Goal: Information Seeking & Learning: Learn about a topic

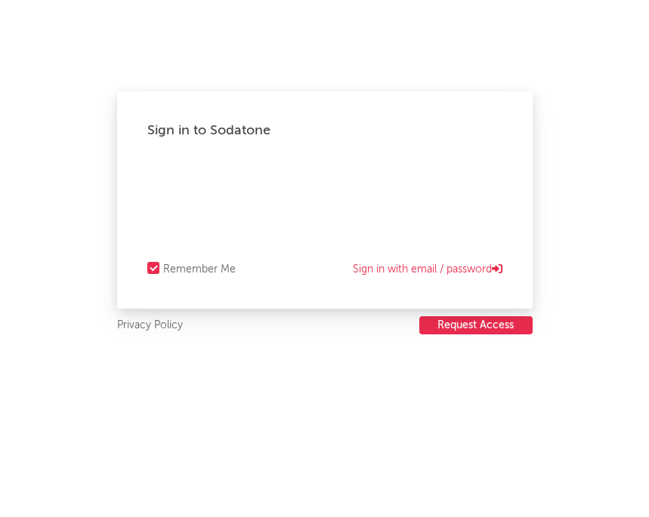
select select "warner_chappell"
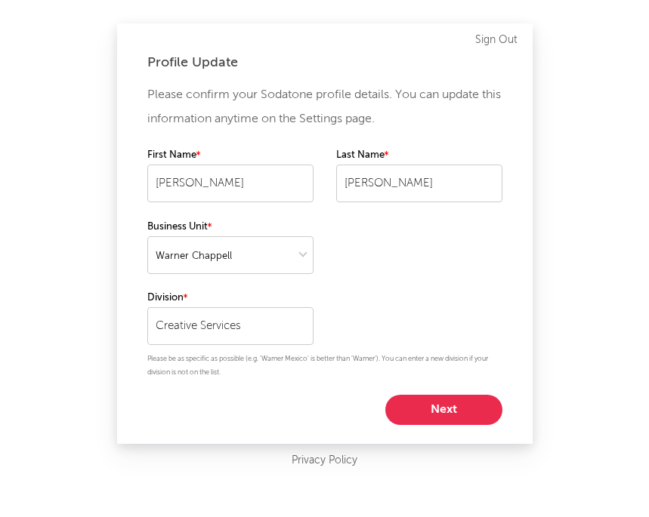
click at [441, 410] on button "Next" at bounding box center [443, 410] width 117 height 30
select select "marketing"
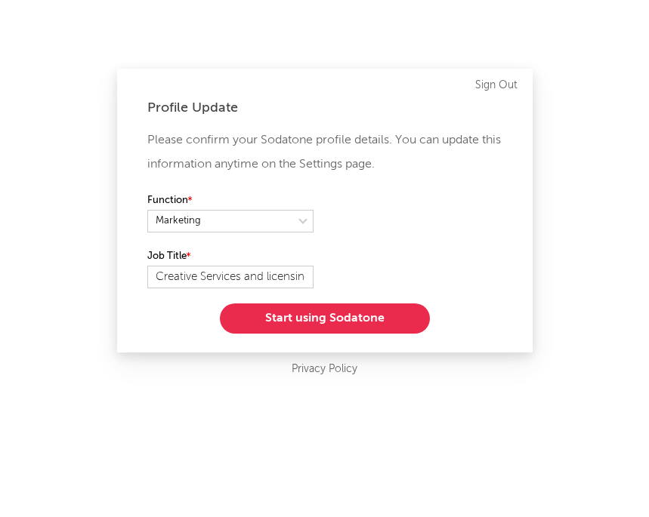
click at [331, 319] on button "Start using Sodatone" at bounding box center [325, 319] width 210 height 30
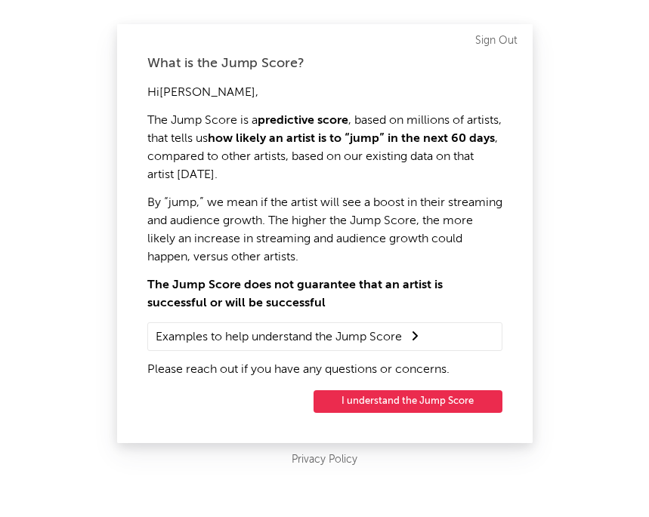
click at [386, 403] on button "I understand the Jump Score" at bounding box center [407, 402] width 189 height 23
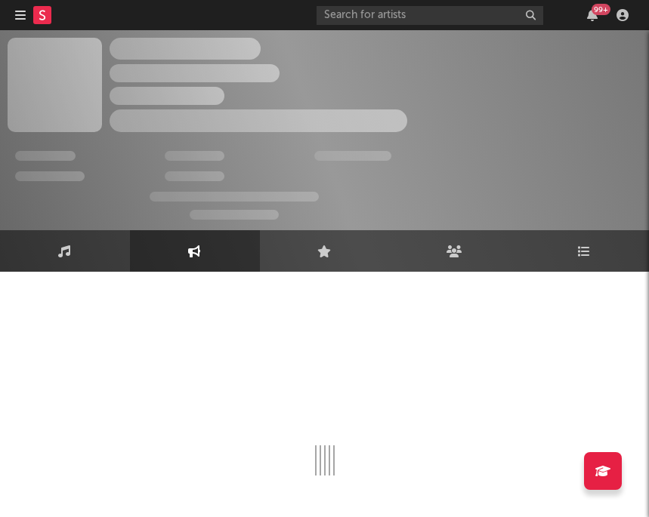
select select "1w"
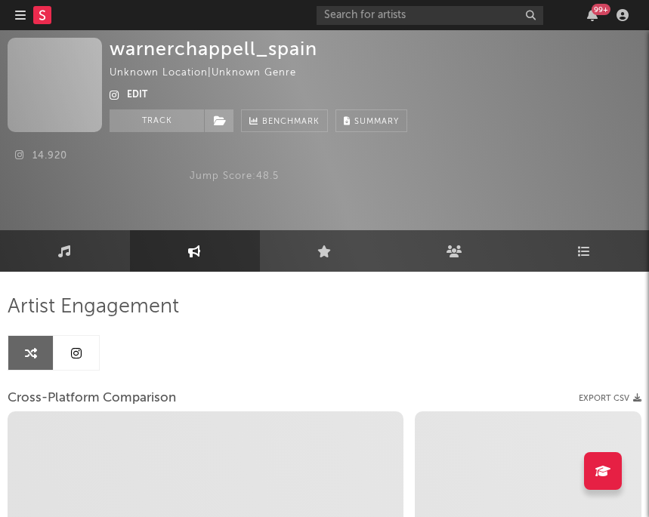
select select "1m"
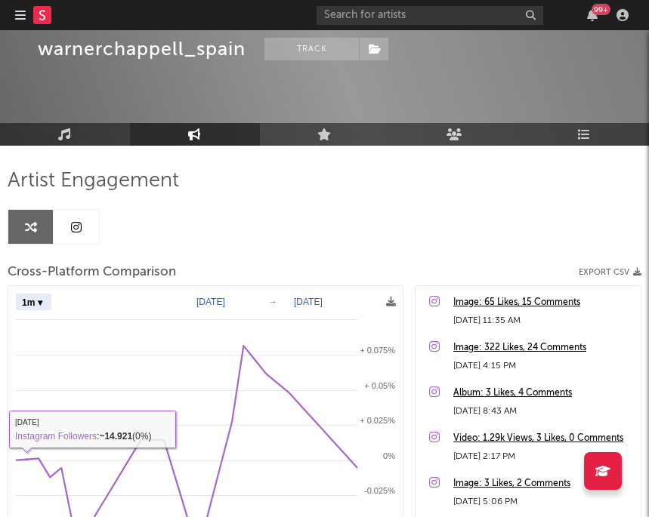
scroll to position [124, 0]
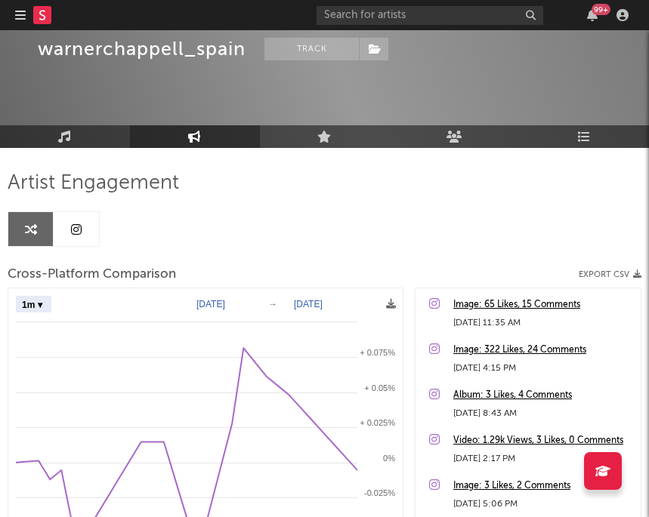
click at [174, 138] on link "Engagement" at bounding box center [195, 136] width 130 height 23
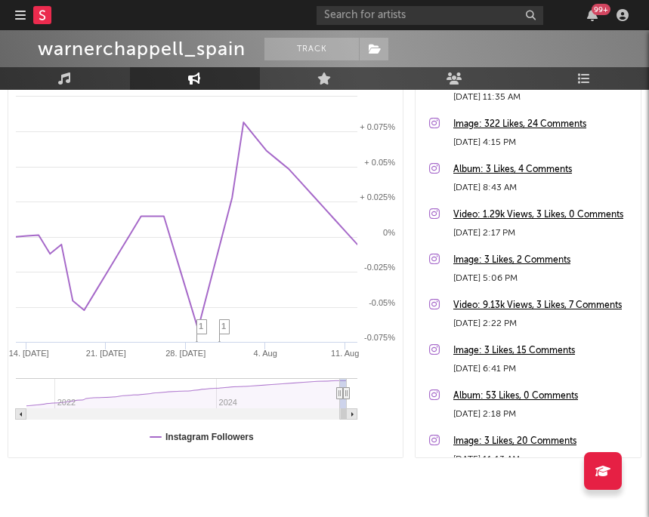
scroll to position [346, 0]
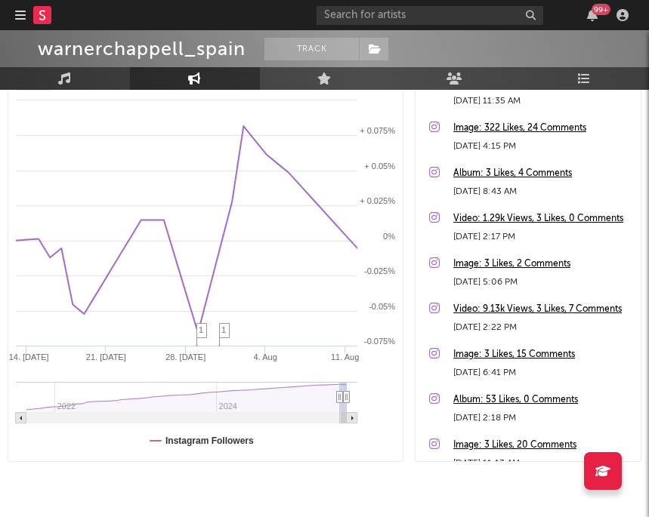
drag, startPoint x: 351, startPoint y: 416, endPoint x: 254, endPoint y: 421, distance: 97.6
click at [254, 421] on g at bounding box center [187, 418] width 342 height 11
click at [341, 397] on icon at bounding box center [340, 397] width 6 height 11
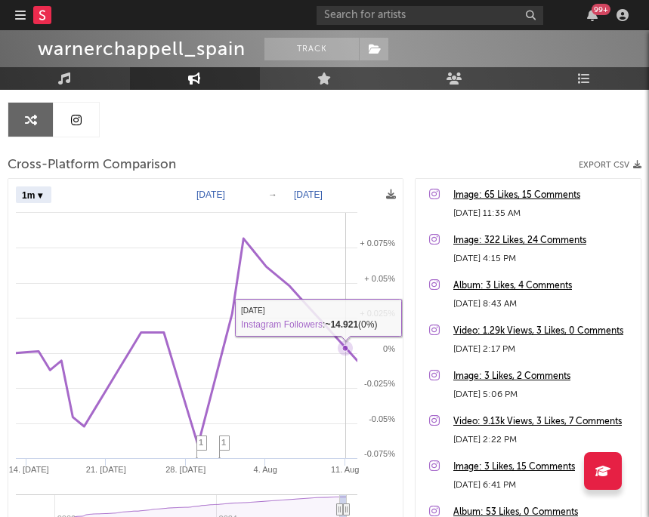
scroll to position [226, 0]
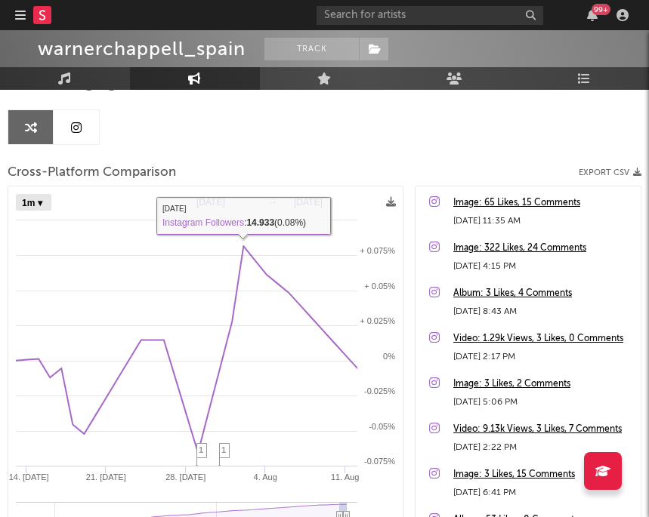
click at [42, 207] on select "Zoom 1w 1m 3m 6m YTD 1y All" at bounding box center [34, 203] width 36 height 17
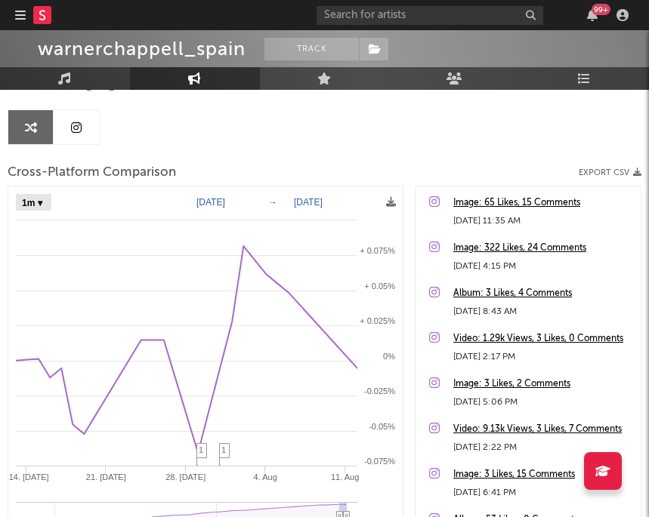
click at [16, 195] on select "Zoom 1w 1m 3m 6m YTD 1y All" at bounding box center [34, 203] width 36 height 17
select select "1y"
type input "[DATE]"
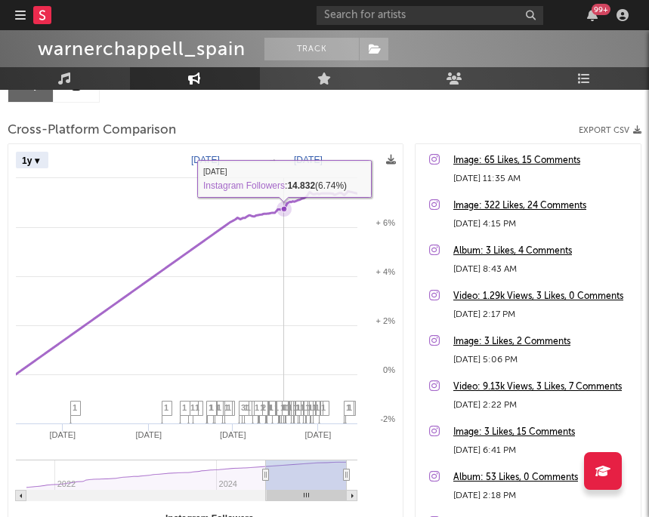
scroll to position [284, 0]
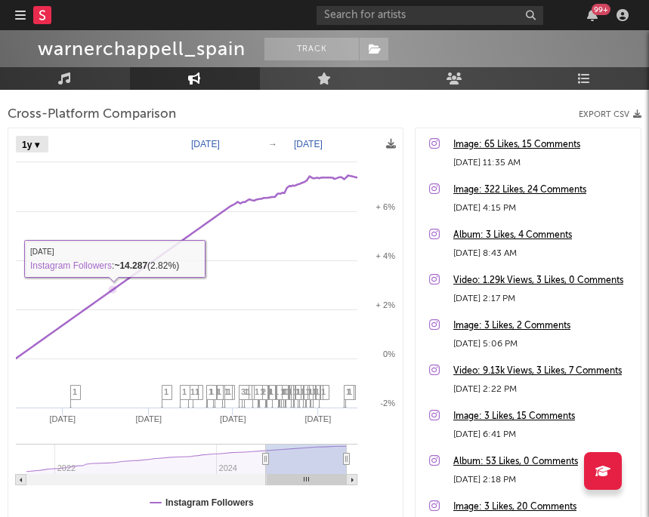
click at [27, 144] on select "Zoom 1w 1m 3m 6m YTD 1y All" at bounding box center [32, 145] width 32 height 17
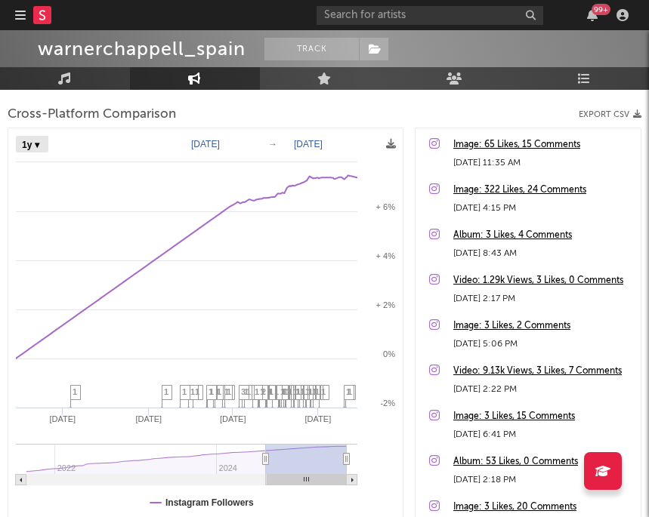
click at [16, 137] on select "Zoom 1w 1m 3m 6m YTD 1y All" at bounding box center [32, 145] width 32 height 17
select select "All"
type input "[DATE]"
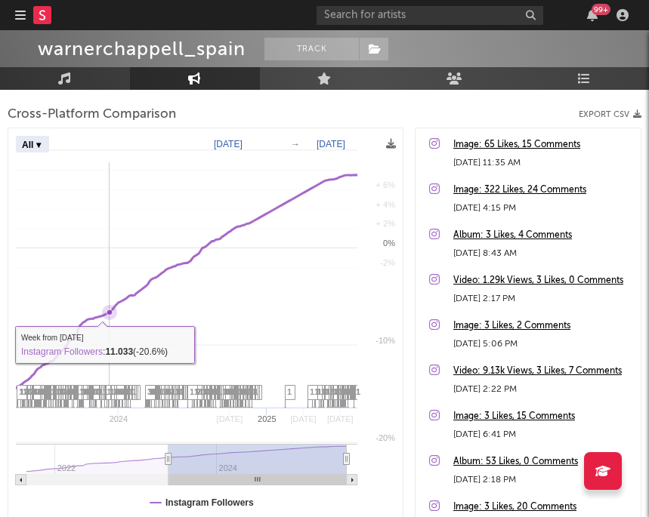
select select "All"
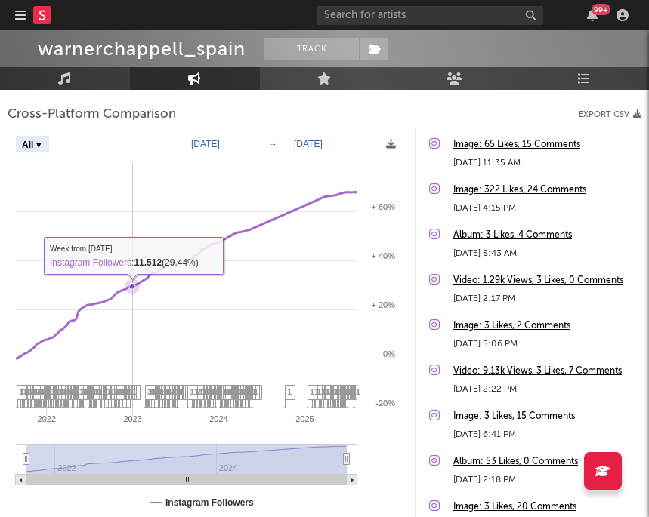
click at [132, 344] on rect at bounding box center [205, 325] width 394 height 395
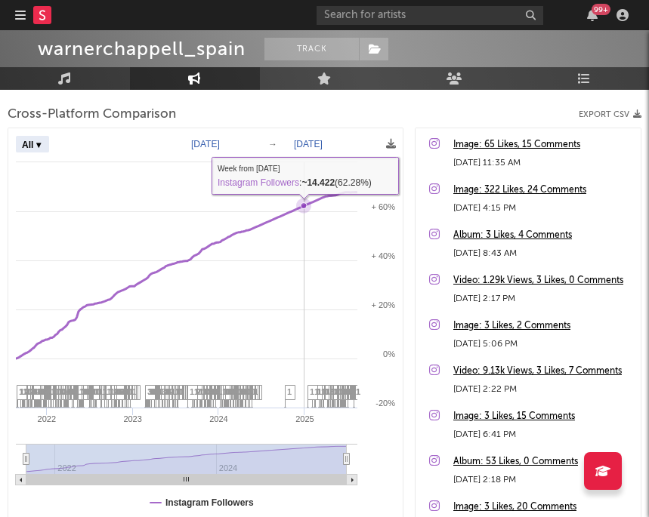
click at [304, 245] on rect at bounding box center [205, 325] width 394 height 395
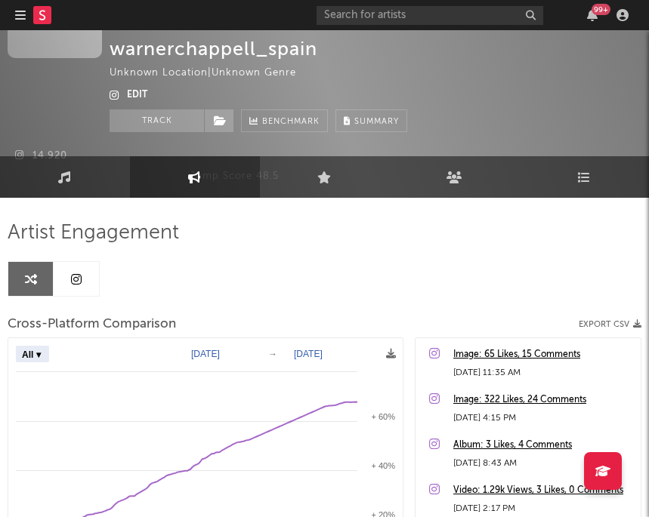
scroll to position [0, 0]
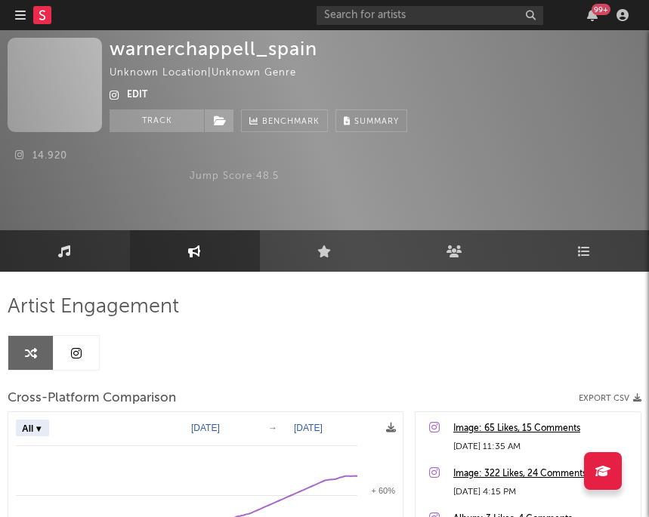
click at [85, 249] on link "Music" at bounding box center [65, 251] width 130 height 42
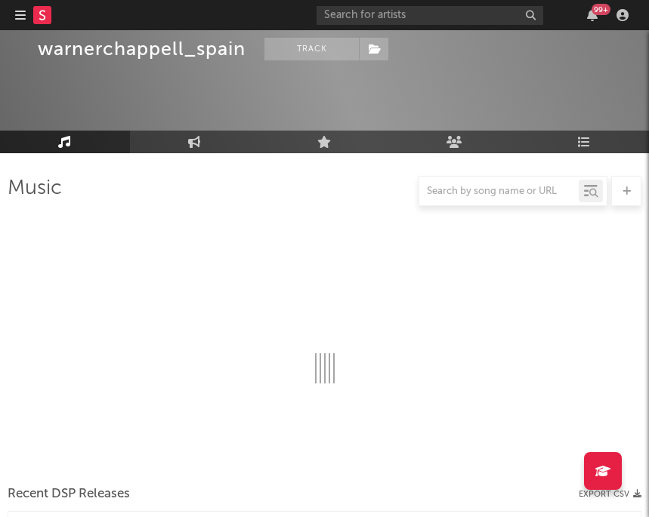
scroll to position [118, 0]
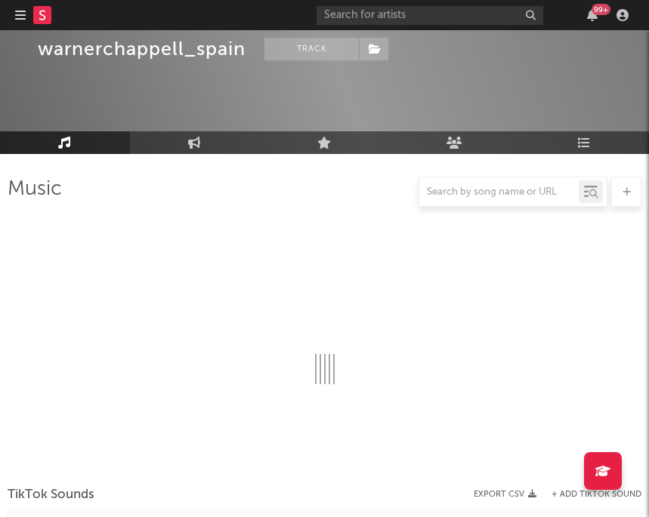
select select "1w"
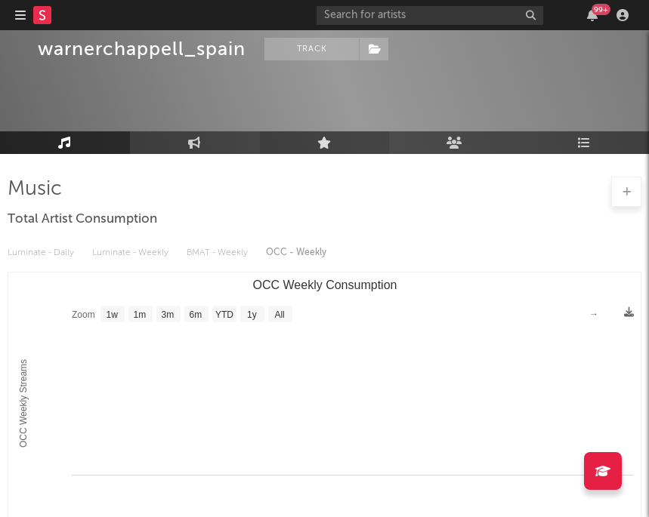
click at [314, 148] on link "Live" at bounding box center [325, 142] width 130 height 23
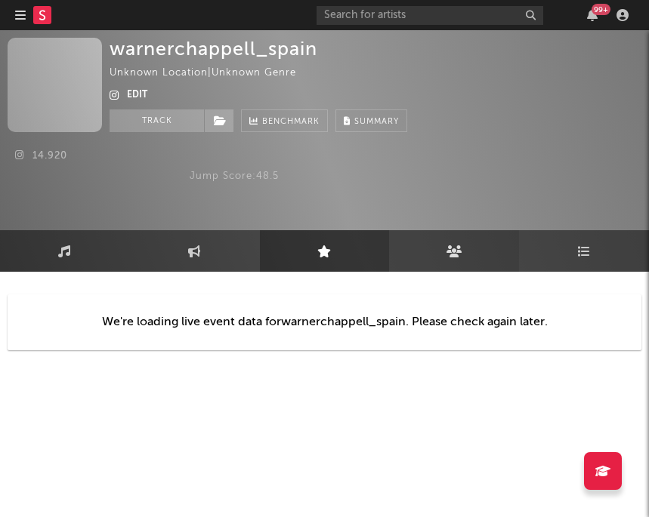
click at [446, 248] on icon at bounding box center [454, 251] width 16 height 12
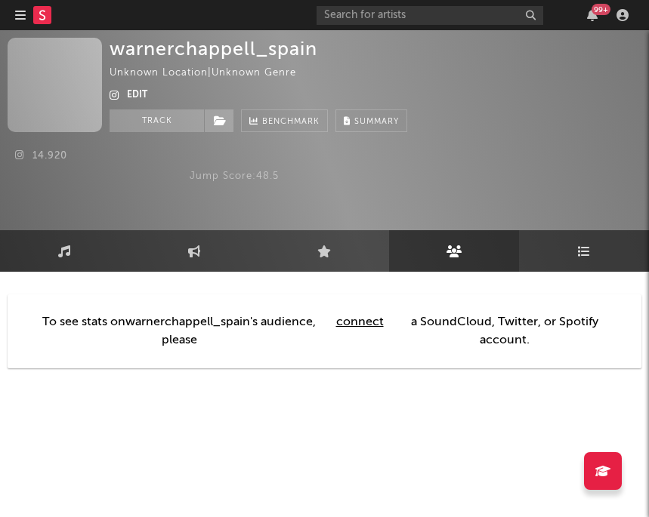
click at [586, 256] on icon at bounding box center [584, 251] width 13 height 12
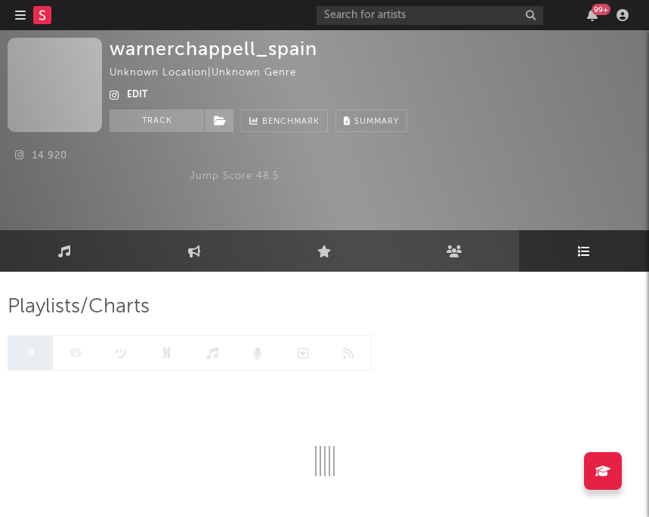
scroll to position [36, 0]
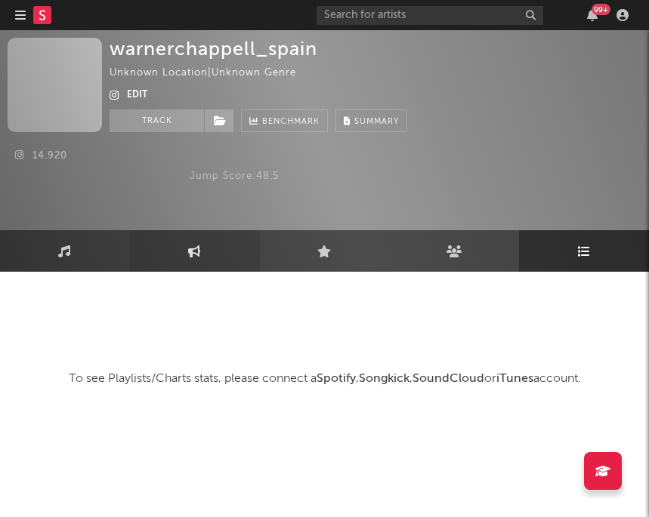
click at [187, 248] on link "Engagement" at bounding box center [195, 251] width 130 height 42
select select "1w"
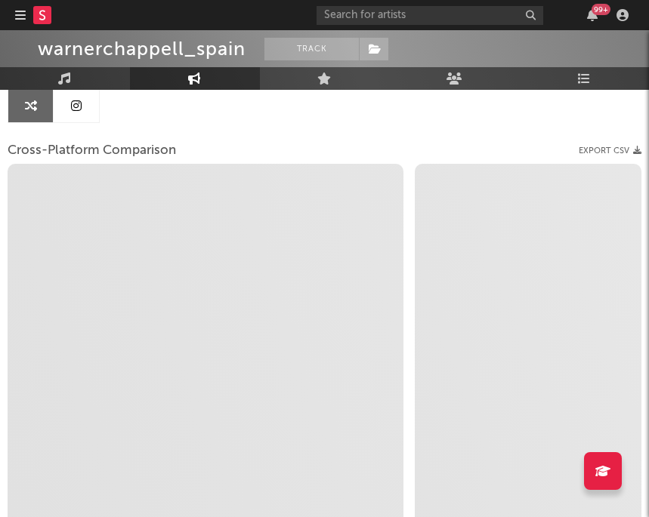
select select "1m"
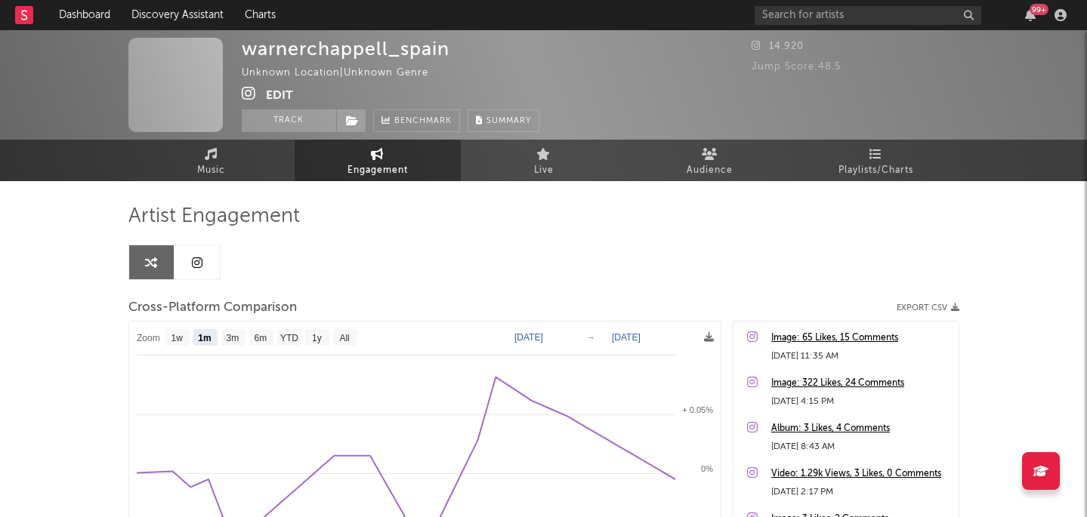
select select "1m"
